Goal: Find specific page/section: Find specific page/section

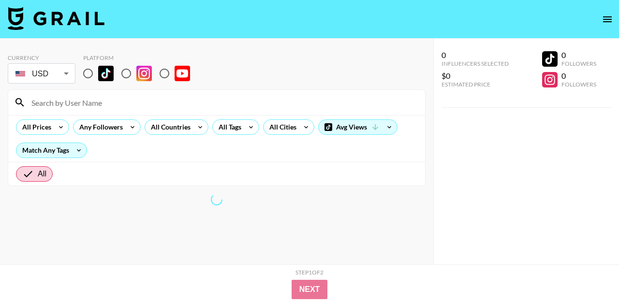
click at [167, 106] on input at bounding box center [222, 102] width 393 height 15
type input "saudi"
click at [90, 76] on input "radio" at bounding box center [88, 73] width 20 height 20
radio input "true"
click at [64, 95] on input "saudi" at bounding box center [222, 102] width 393 height 15
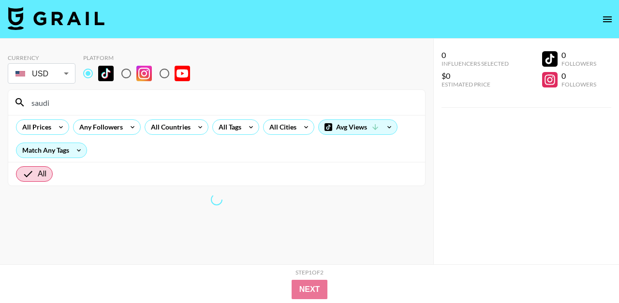
click at [64, 95] on input "saudi" at bounding box center [222, 102] width 393 height 15
click at [165, 124] on div "All Countries" at bounding box center [168, 127] width 47 height 14
click at [173, 129] on div at bounding box center [309, 151] width 619 height 303
click at [190, 127] on div "All Countries" at bounding box center [168, 127] width 47 height 14
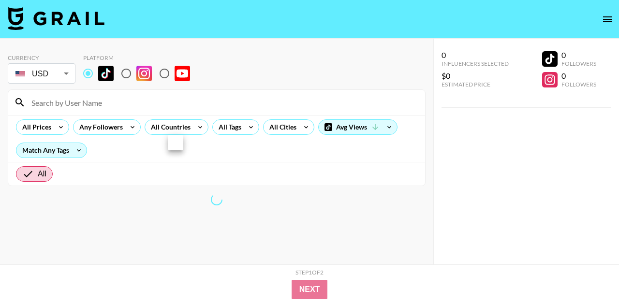
click at [181, 128] on div at bounding box center [309, 151] width 619 height 303
click at [170, 124] on div "All Countries" at bounding box center [168, 127] width 47 height 14
click at [190, 184] on div at bounding box center [309, 151] width 619 height 303
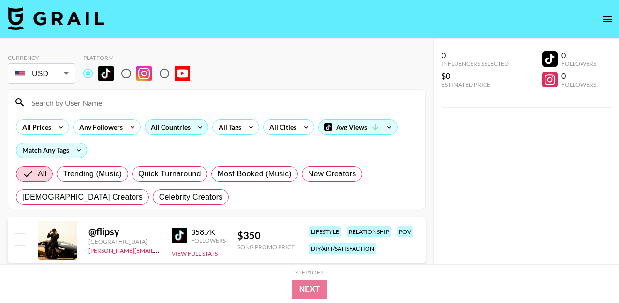
click at [170, 126] on div "All Countries" at bounding box center [168, 127] width 47 height 14
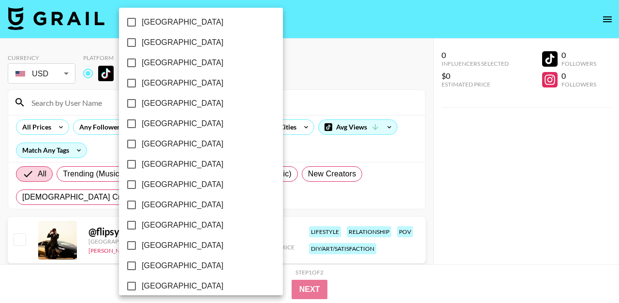
scroll to position [824, 0]
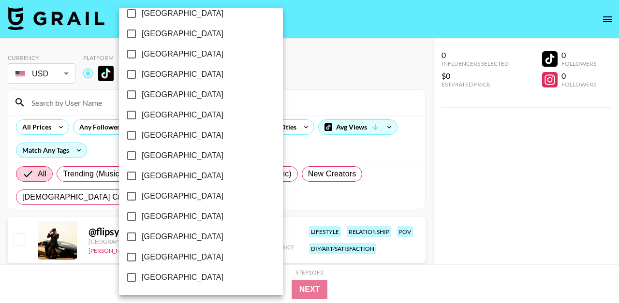
click at [168, 217] on span "[GEOGRAPHIC_DATA]" at bounding box center [183, 217] width 82 height 12
click at [142, 217] on input "[GEOGRAPHIC_DATA]" at bounding box center [131, 216] width 20 height 20
checkbox input "true"
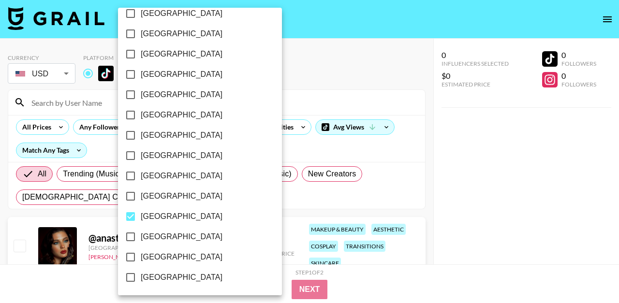
click at [298, 145] on div at bounding box center [309, 151] width 619 height 303
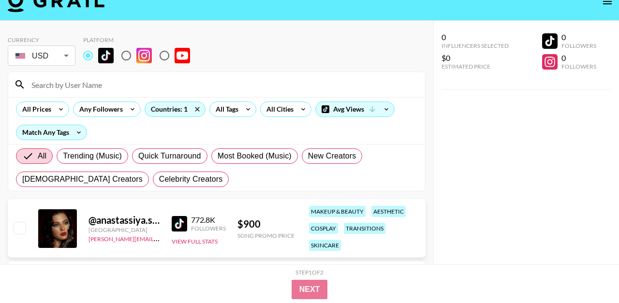
scroll to position [0, 0]
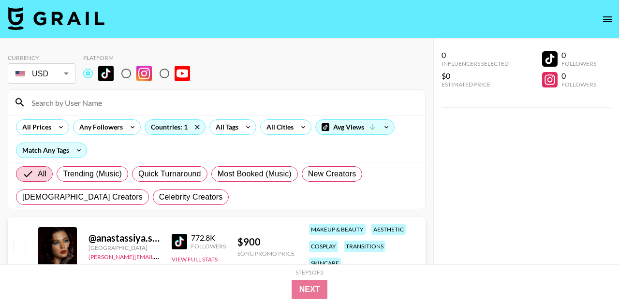
click at [129, 72] on input "radio" at bounding box center [126, 73] width 20 height 20
radio input "true"
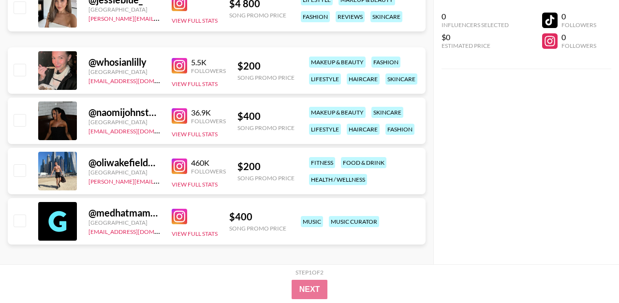
scroll to position [527, 0]
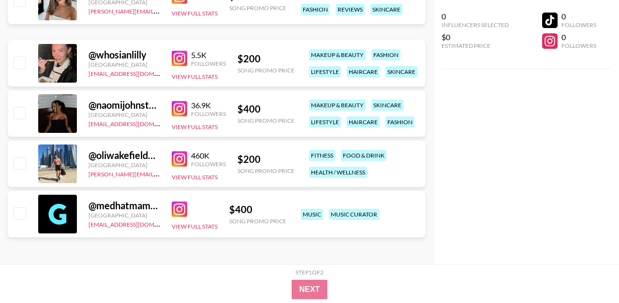
click at [174, 158] on img at bounding box center [179, 158] width 15 height 15
click at [180, 153] on img at bounding box center [179, 158] width 15 height 15
click at [371, 221] on div "music music curator" at bounding box center [360, 214] width 124 height 17
click at [178, 206] on img at bounding box center [179, 208] width 15 height 15
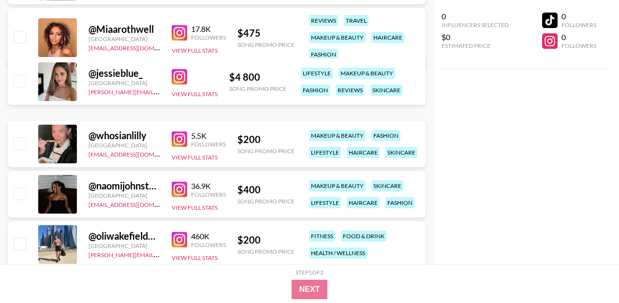
click at [180, 189] on img at bounding box center [179, 189] width 15 height 15
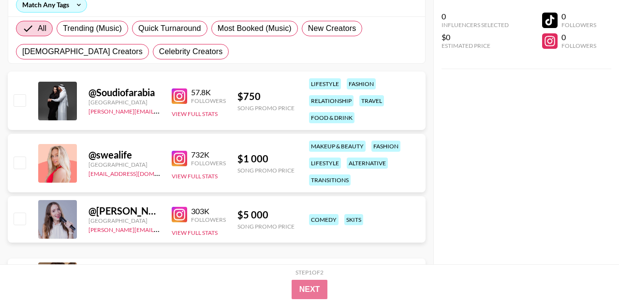
scroll to position [0, 0]
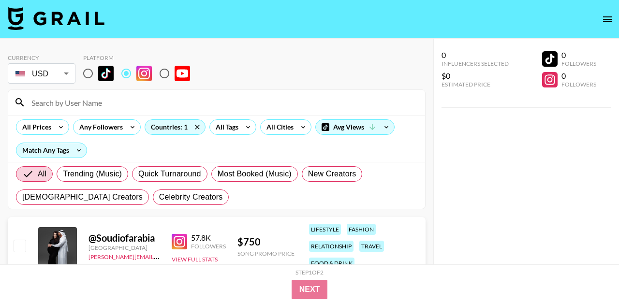
click at [224, 103] on input at bounding box center [222, 102] width 393 height 15
click at [232, 107] on input at bounding box center [222, 102] width 393 height 15
paste input "ranrx34_"
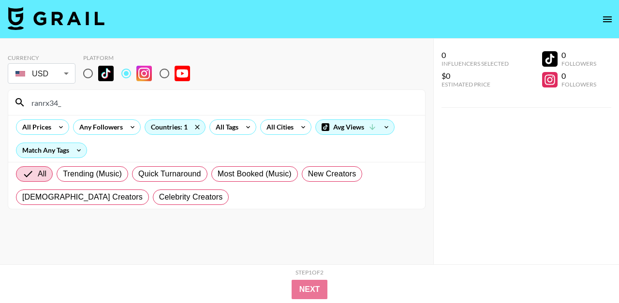
type input "ranrx34_"
